Goal: Task Accomplishment & Management: Complete application form

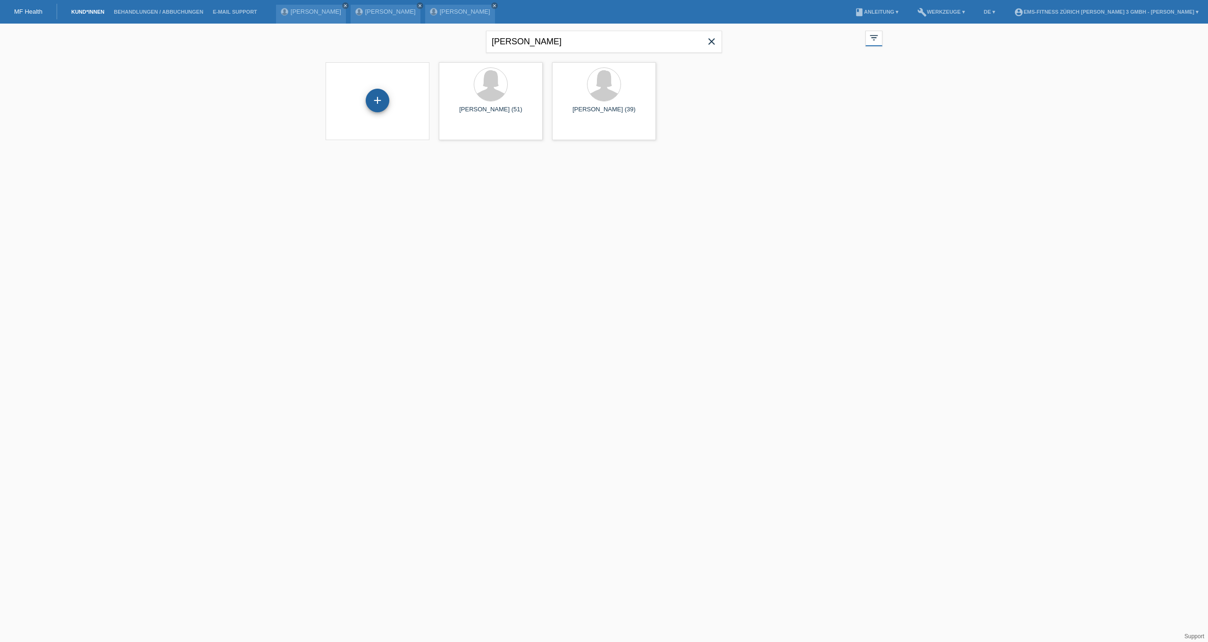
click at [378, 101] on div "+" at bounding box center [378, 101] width 24 height 24
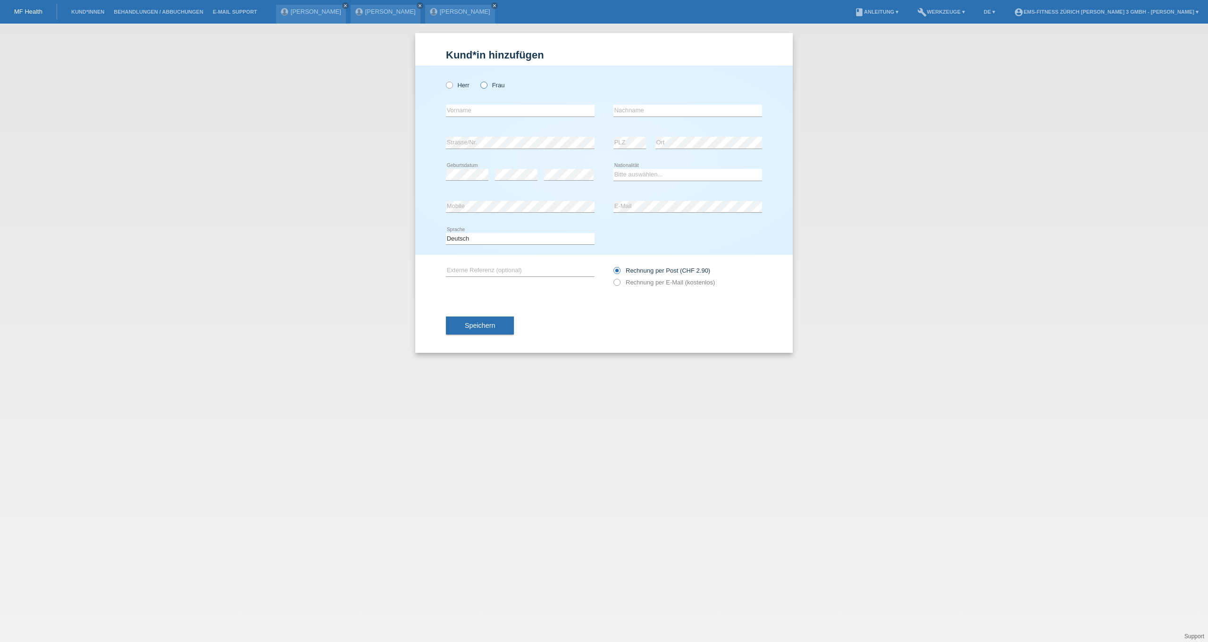
click at [491, 84] on label "Frau" at bounding box center [492, 85] width 24 height 7
click at [486, 84] on input "Frau" at bounding box center [483, 85] width 6 height 6
radio input "true"
click at [496, 109] on input "text" at bounding box center [520, 111] width 149 height 12
type input "[PERSON_NAME]"
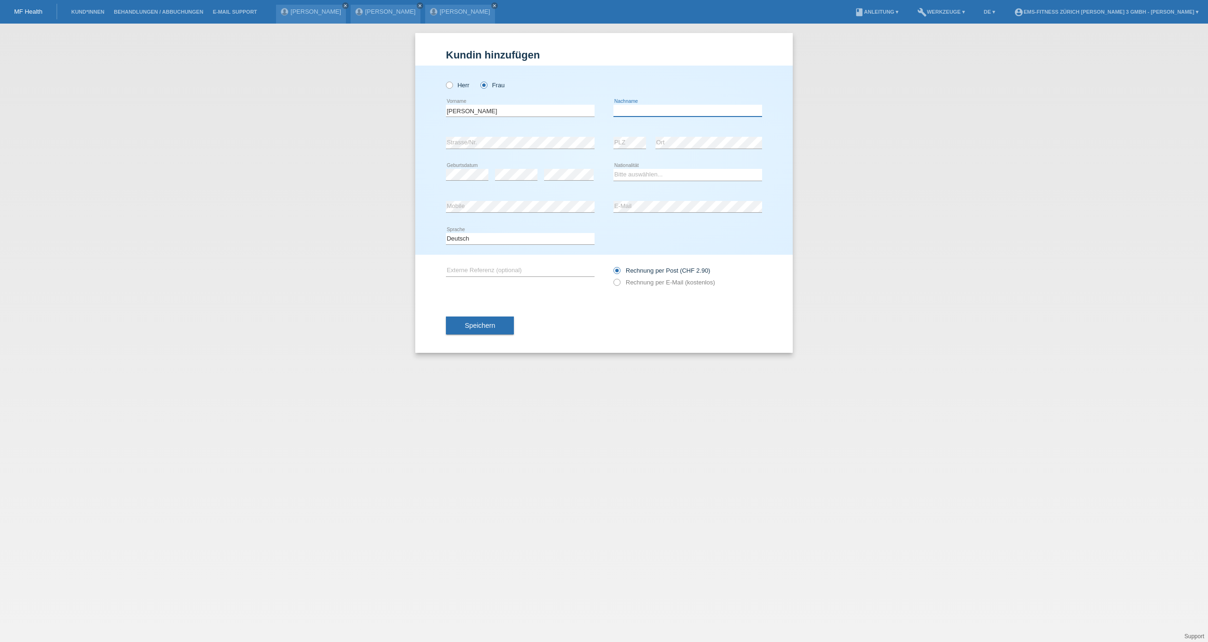
click at [671, 113] on input "text" at bounding box center [687, 111] width 149 height 12
type input "Gonzalfes"
click at [515, 189] on div "error" at bounding box center [516, 175] width 42 height 32
click at [515, 181] on icon at bounding box center [516, 180] width 42 height 0
click at [669, 178] on select "Bitte auswählen... Schweiz Deutschland Liechtenstein Österreich ------------ Af…" at bounding box center [687, 174] width 149 height 11
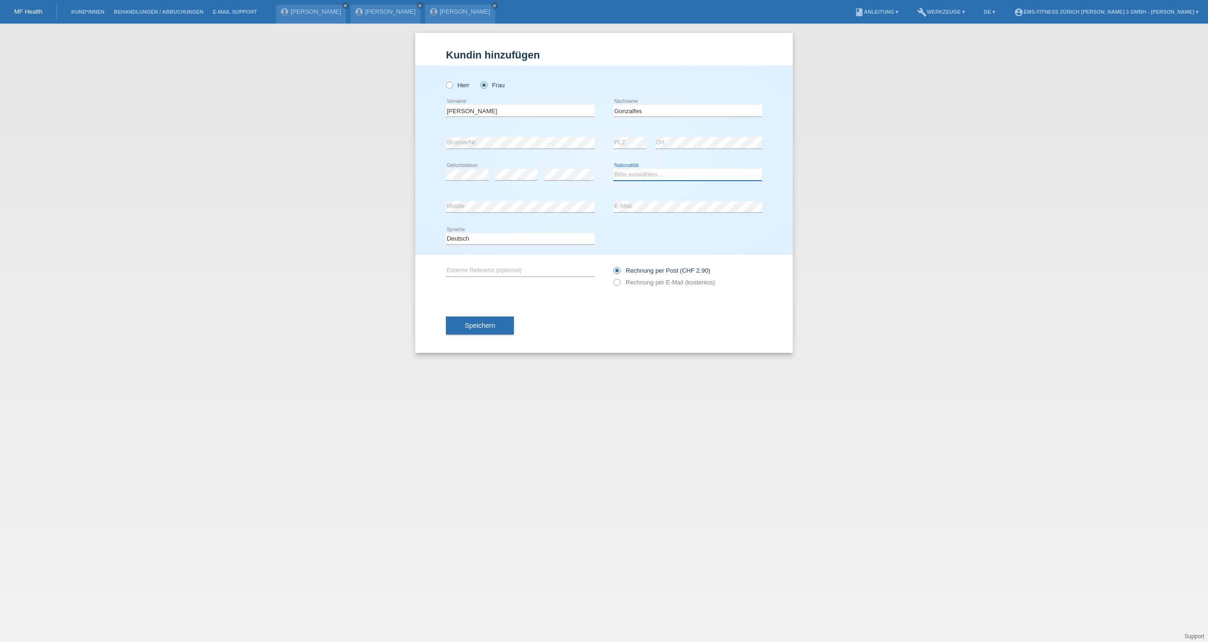
select select "CH"
click at [501, 326] on button "Speichern" at bounding box center [480, 326] width 68 height 18
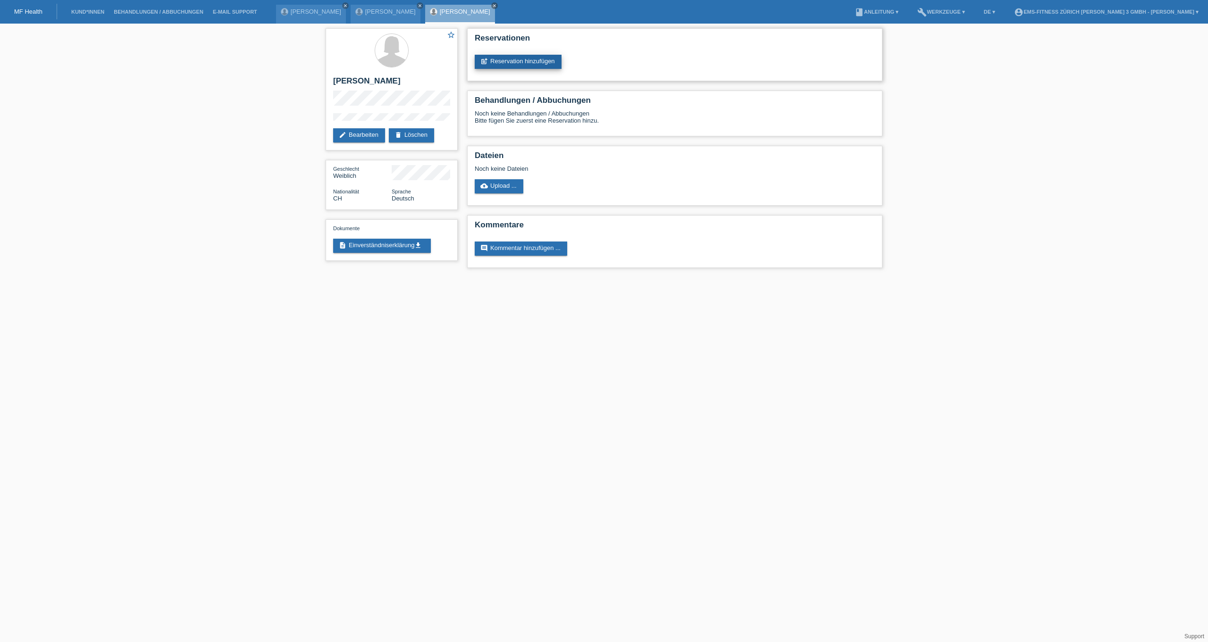
click at [536, 61] on link "post_add Reservation hinzufügen" at bounding box center [518, 62] width 87 height 14
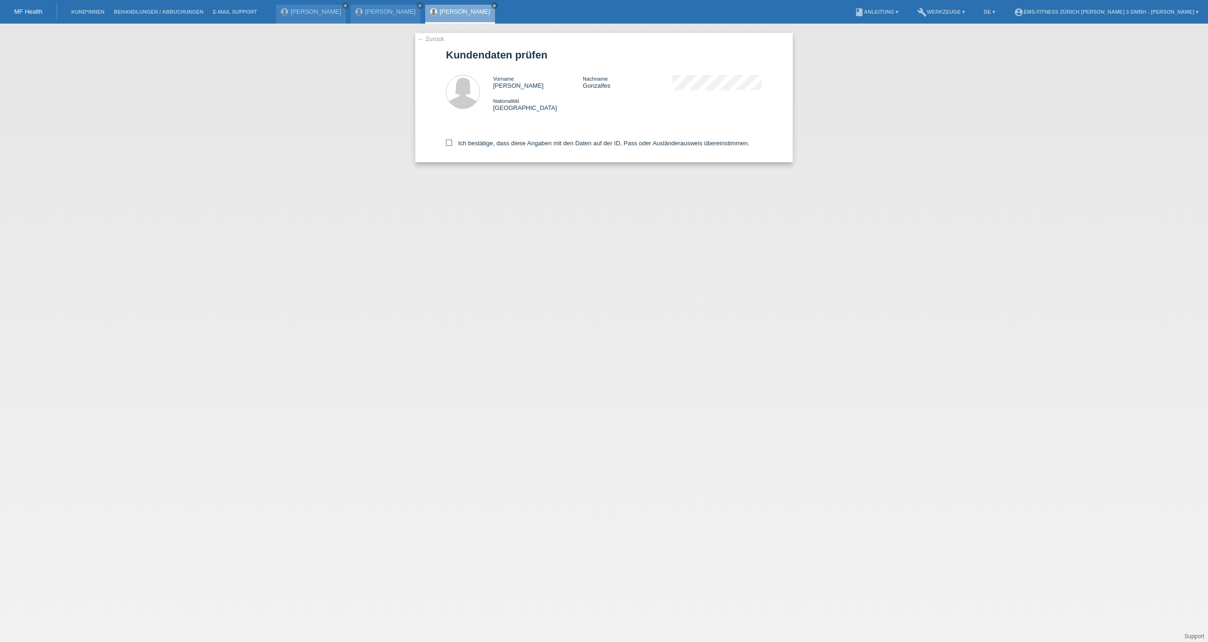
click at [451, 143] on icon at bounding box center [449, 143] width 6 height 6
click at [451, 143] on input "Ich bestätige, dass diese Angaben mit den Daten auf der ID, Pass oder Ausländer…" at bounding box center [449, 143] width 6 height 6
checkbox input "true"
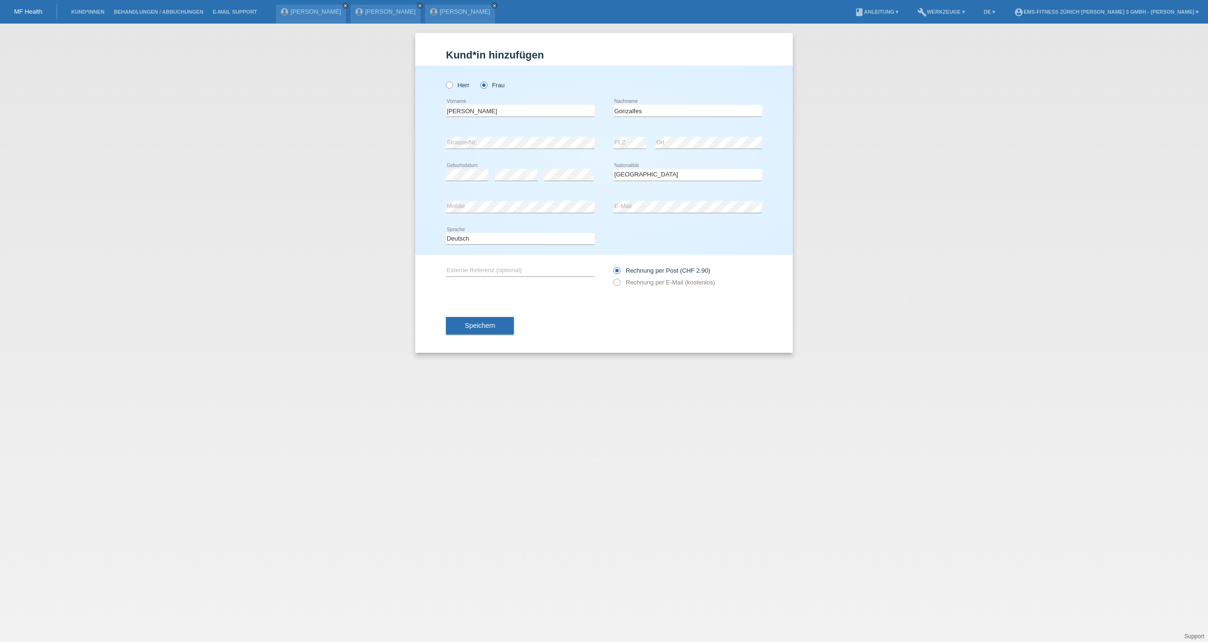
select select "CH"
click at [635, 112] on input "Gonzalfes" at bounding box center [687, 111] width 149 height 12
click at [644, 111] on input "Goncalfes" at bounding box center [687, 111] width 149 height 12
click at [637, 112] on input "Goncalfes" at bounding box center [687, 111] width 149 height 12
type input "[PERSON_NAME]"
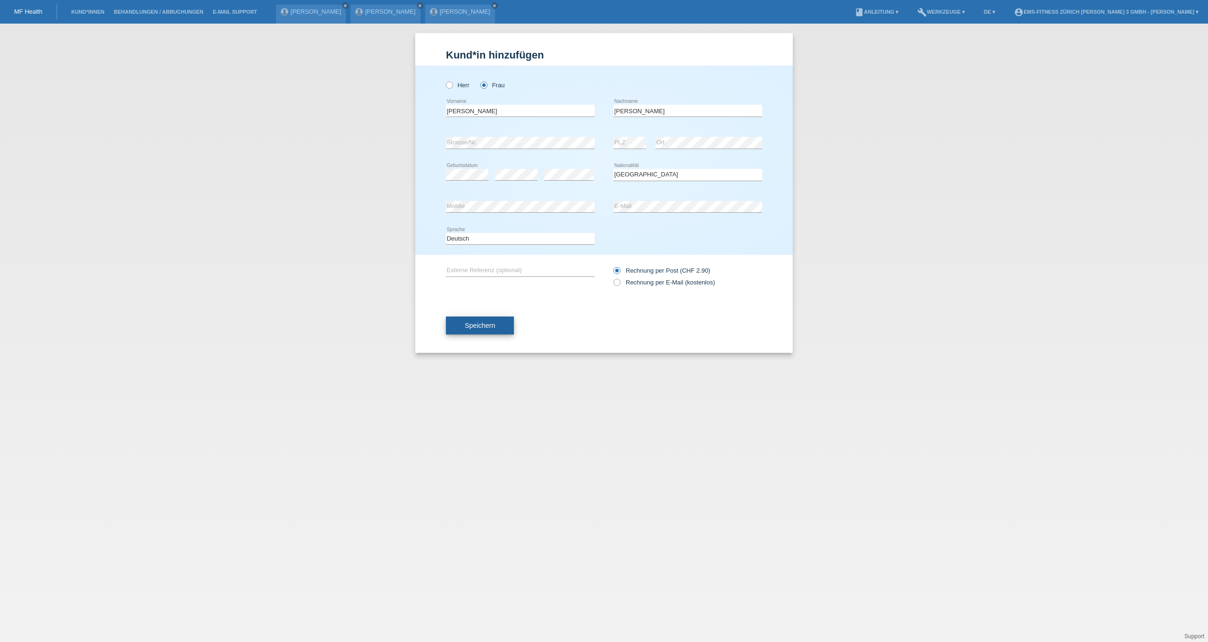
click at [457, 327] on button "Speichern" at bounding box center [480, 326] width 68 height 18
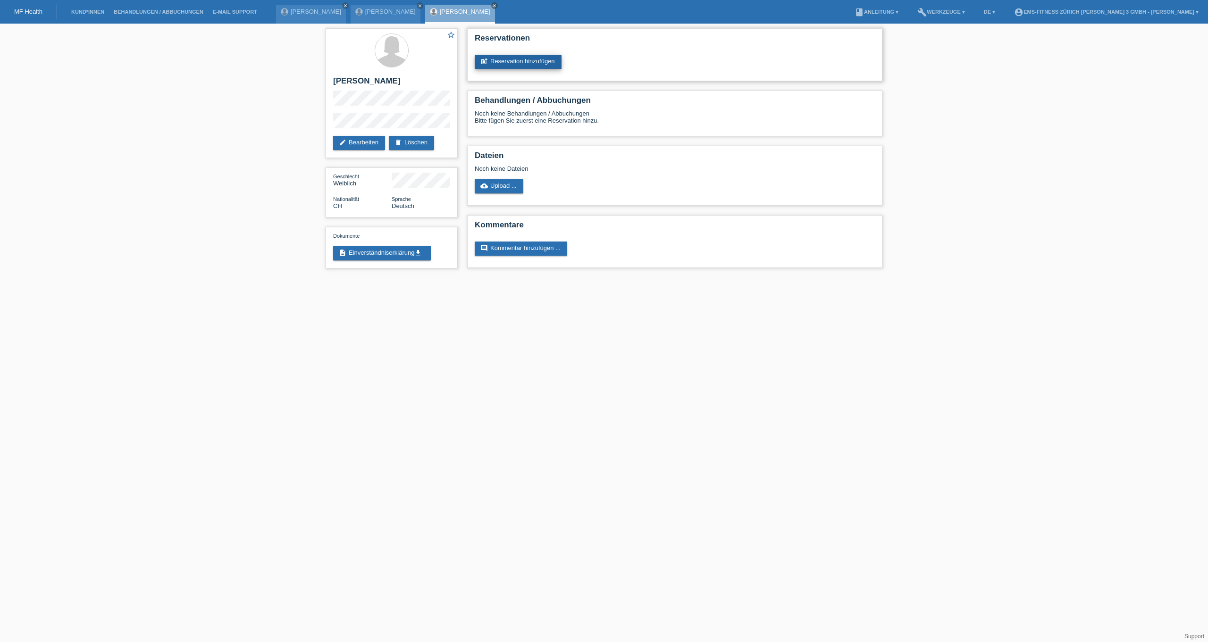
click at [551, 65] on link "post_add Reservation hinzufügen" at bounding box center [518, 62] width 87 height 14
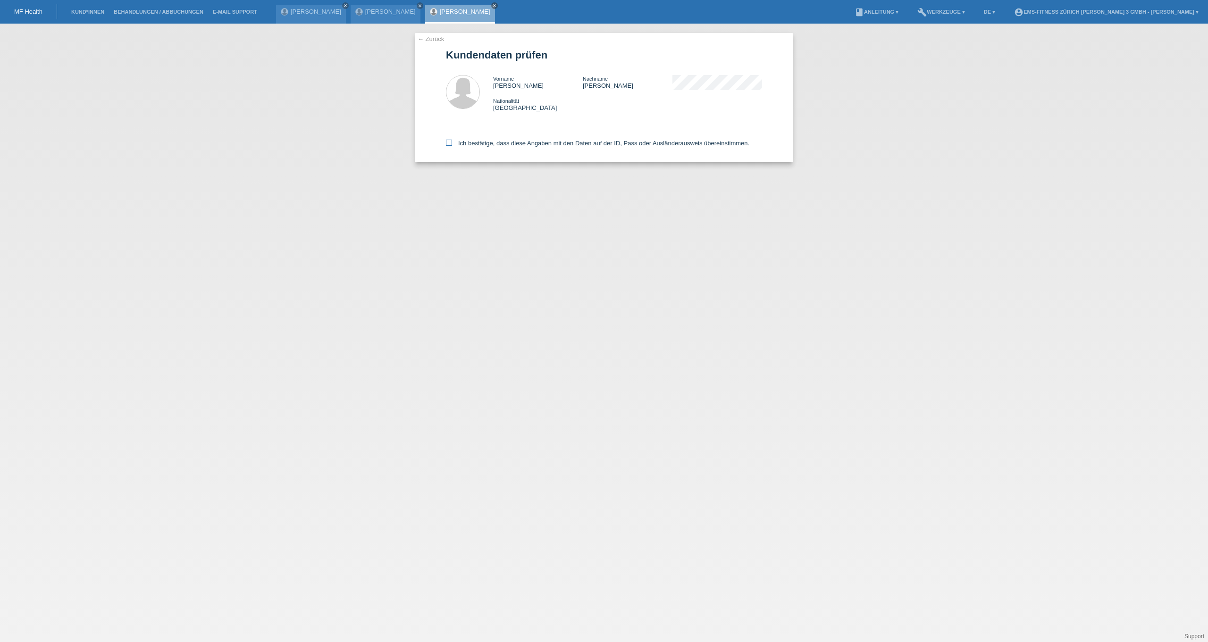
click at [449, 143] on icon at bounding box center [449, 143] width 6 height 6
click at [449, 143] on input "Ich bestätige, dass diese Angaben mit den Daten auf der ID, Pass oder Ausländer…" at bounding box center [449, 143] width 6 height 6
checkbox input "true"
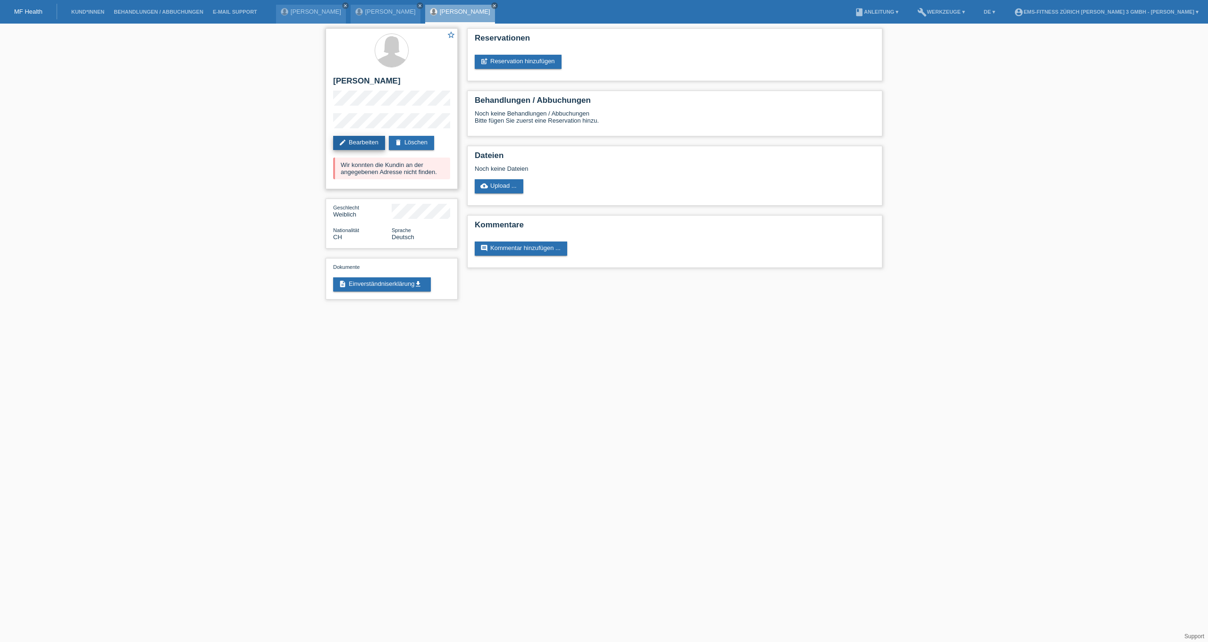
click at [364, 138] on link "edit Bearbeiten" at bounding box center [359, 143] width 52 height 14
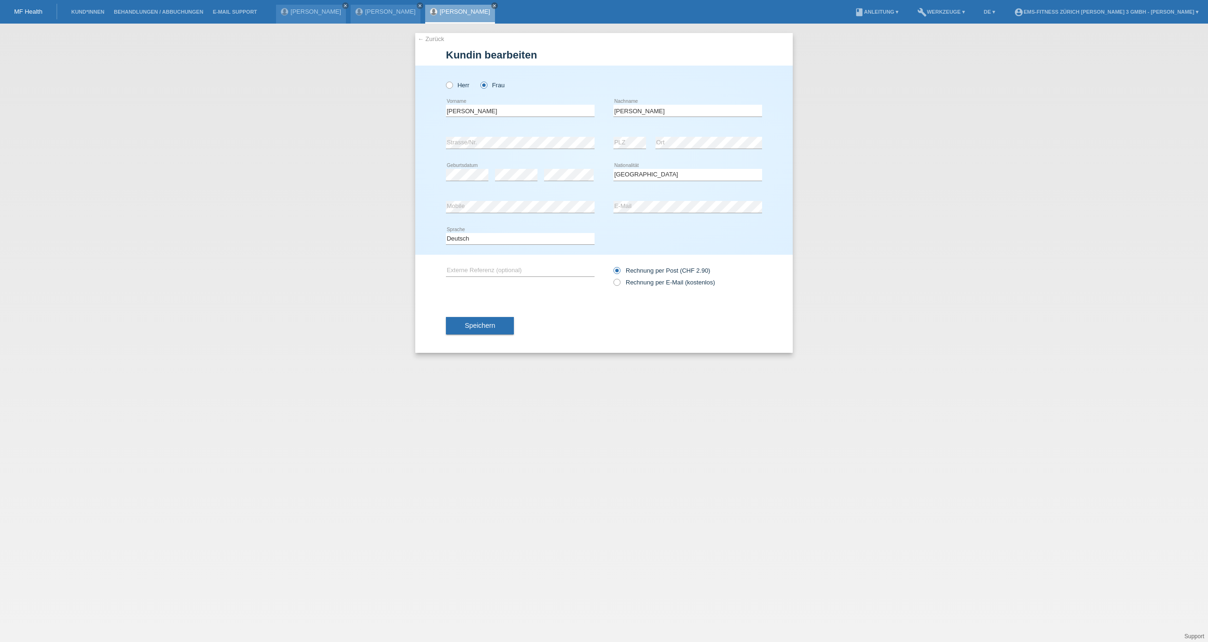
select select "CH"
click at [634, 286] on label "Rechnung per E-Mail (kostenlos)" at bounding box center [663, 282] width 101 height 7
click at [619, 287] on input "Rechnung per E-Mail (kostenlos)" at bounding box center [616, 285] width 6 height 12
radio input "true"
click at [512, 323] on button "Speichern" at bounding box center [480, 326] width 68 height 18
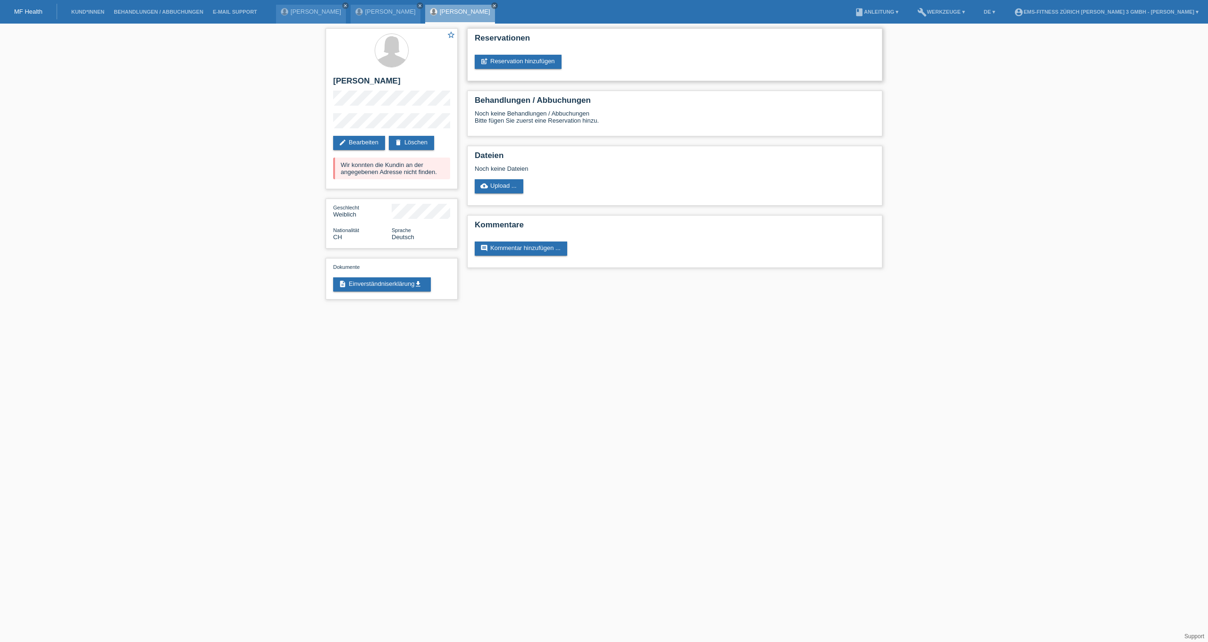
click at [538, 71] on div "Reservationen post_add Reservation hinzufügen" at bounding box center [674, 54] width 415 height 53
click at [539, 64] on link "post_add Reservation hinzufügen" at bounding box center [518, 62] width 87 height 14
